Goal: Check status: Check status

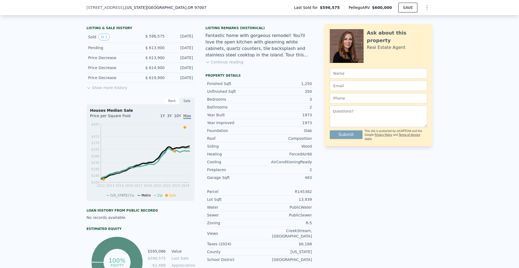
scroll to position [2, 0]
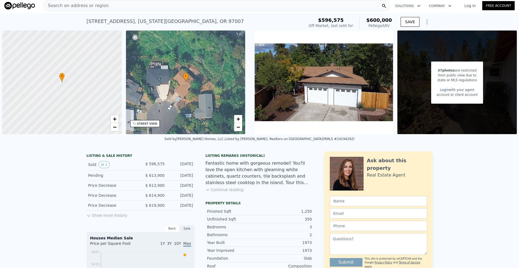
click at [97, 217] on button "Show more history" at bounding box center [106, 215] width 41 height 8
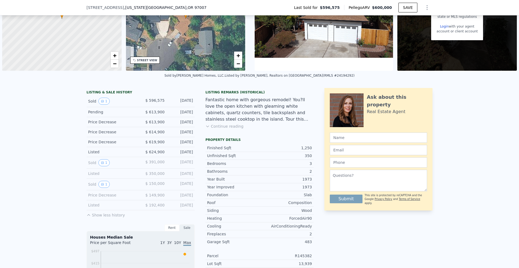
scroll to position [81, 0]
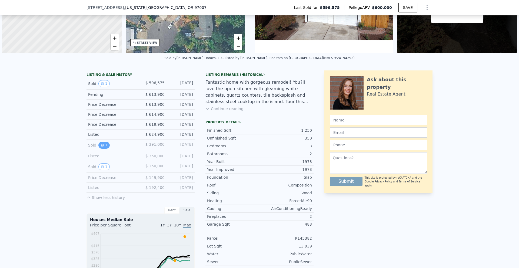
click at [101, 146] on icon "View historical data" at bounding box center [102, 145] width 3 height 3
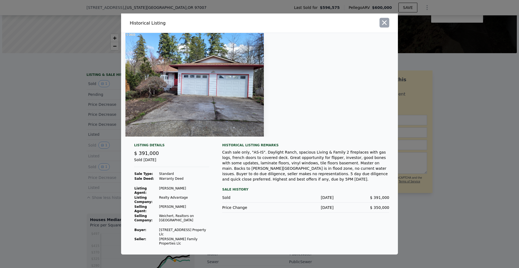
click at [385, 26] on icon "button" at bounding box center [384, 23] width 8 height 8
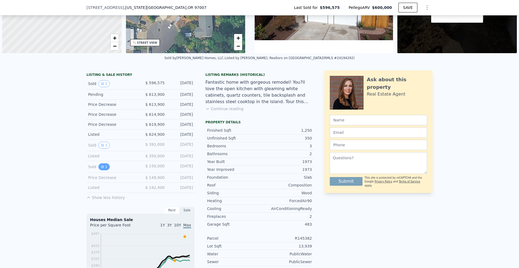
click at [101, 168] on icon "View historical data" at bounding box center [102, 167] width 2 height 2
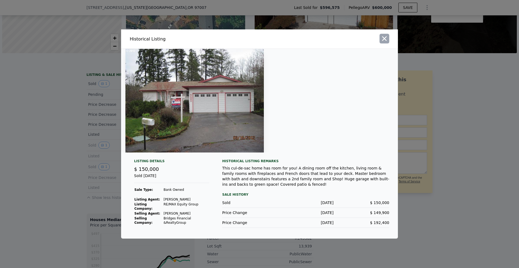
click at [386, 41] on icon "button" at bounding box center [384, 39] width 8 height 8
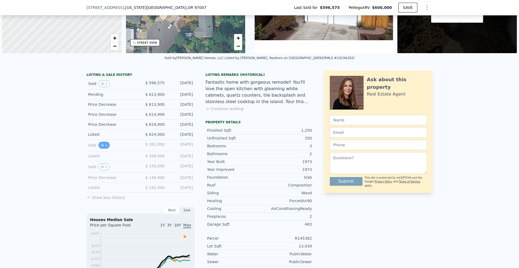
click at [100, 148] on button "1" at bounding box center [103, 145] width 11 height 7
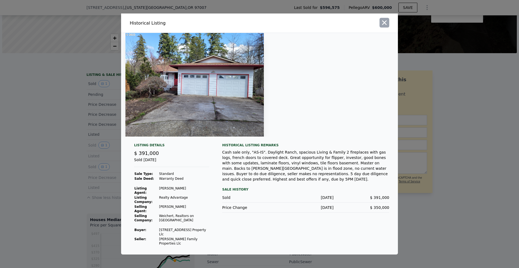
click at [386, 26] on icon "button" at bounding box center [384, 23] width 8 height 8
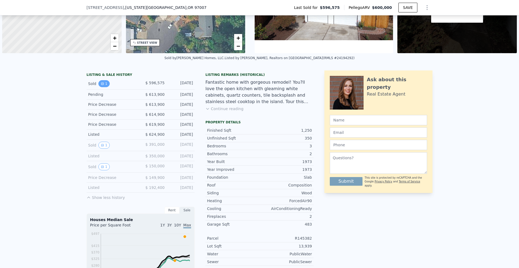
click at [101, 86] on button "1" at bounding box center [103, 83] width 11 height 7
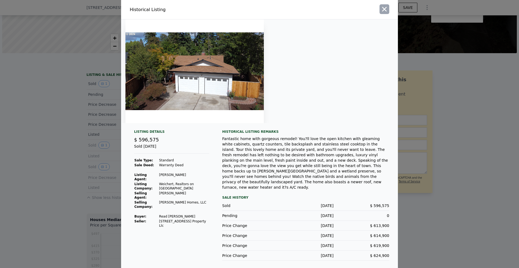
click at [385, 13] on icon "button" at bounding box center [384, 9] width 8 height 8
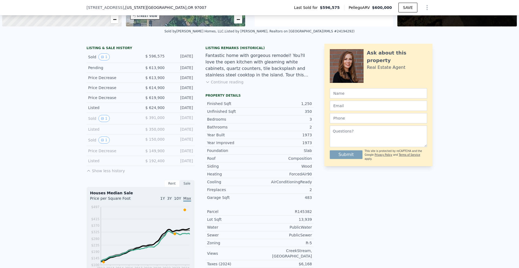
scroll to position [108, 0]
click at [100, 142] on button "1" at bounding box center [103, 139] width 11 height 7
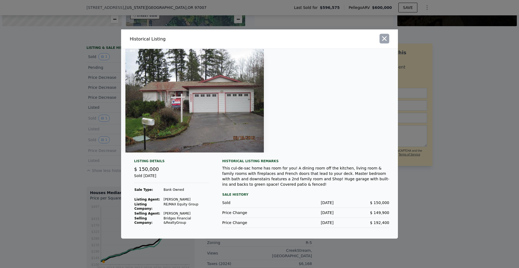
click at [382, 38] on icon "button" at bounding box center [384, 38] width 5 height 5
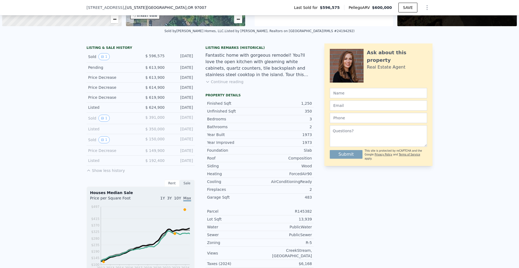
click at [178, 199] on span "10Y" at bounding box center [177, 198] width 7 height 4
